Goal: Navigation & Orientation: Find specific page/section

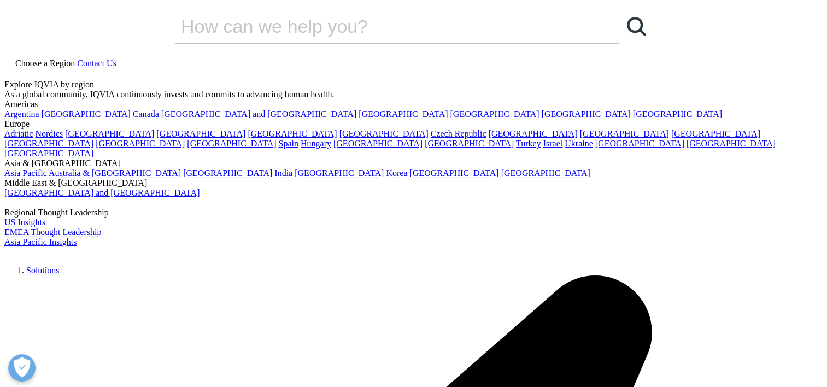
scroll to position [10, 0]
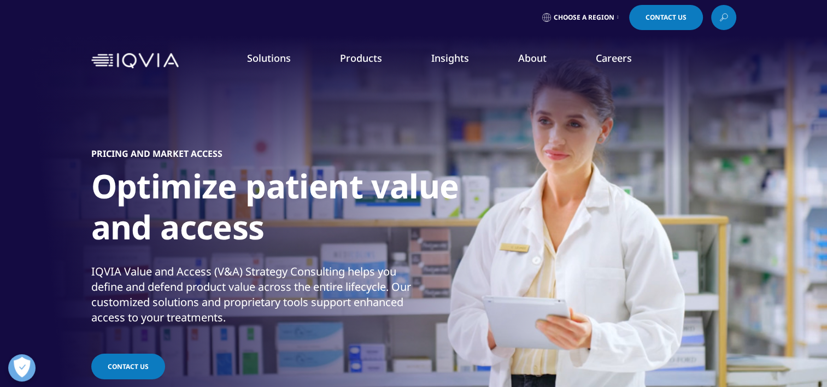
click at [240, 174] on link "Consulting" at bounding box center [312, 174] width 186 height 12
